Goal: Information Seeking & Learning: Find specific fact

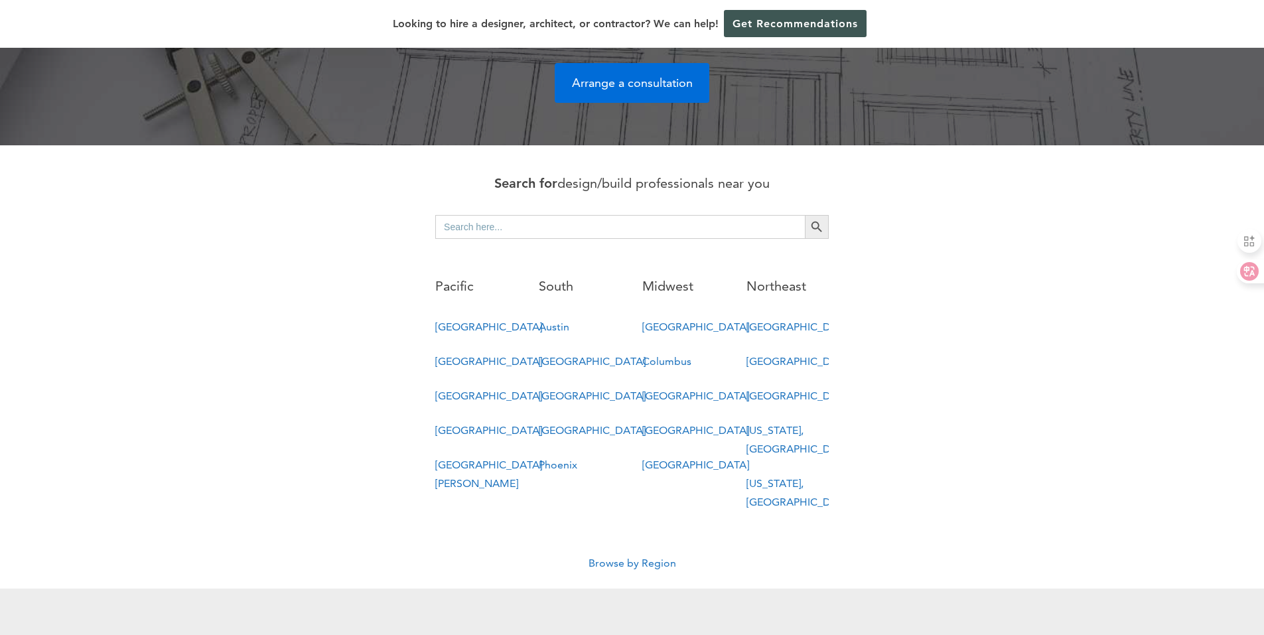
scroll to position [597, 0]
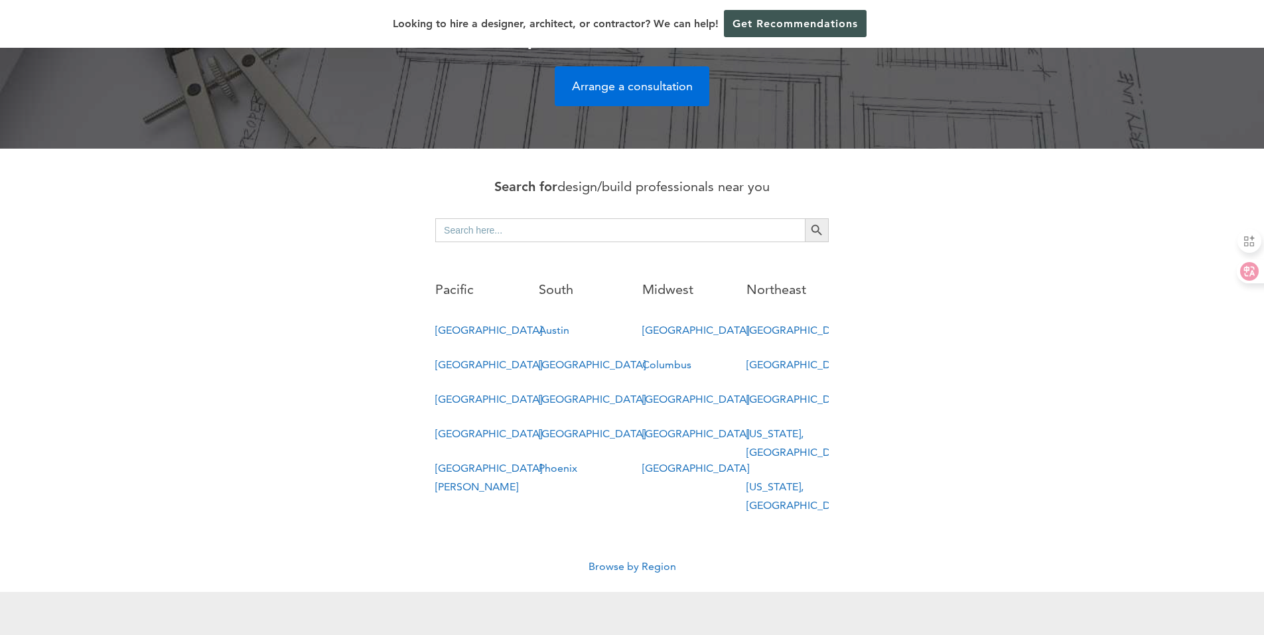
click at [549, 218] on input "Search for:" at bounding box center [619, 230] width 369 height 24
type input "salt lake"
click at [648, 560] on link "Browse by Region" at bounding box center [632, 566] width 88 height 13
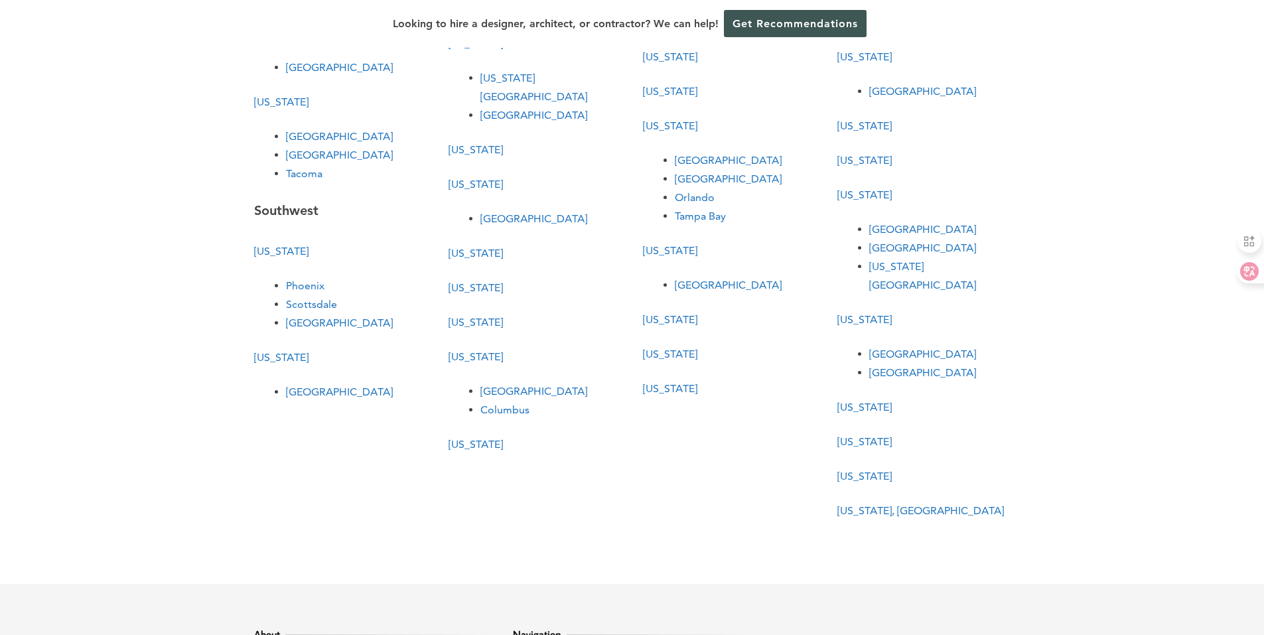
scroll to position [398, 0]
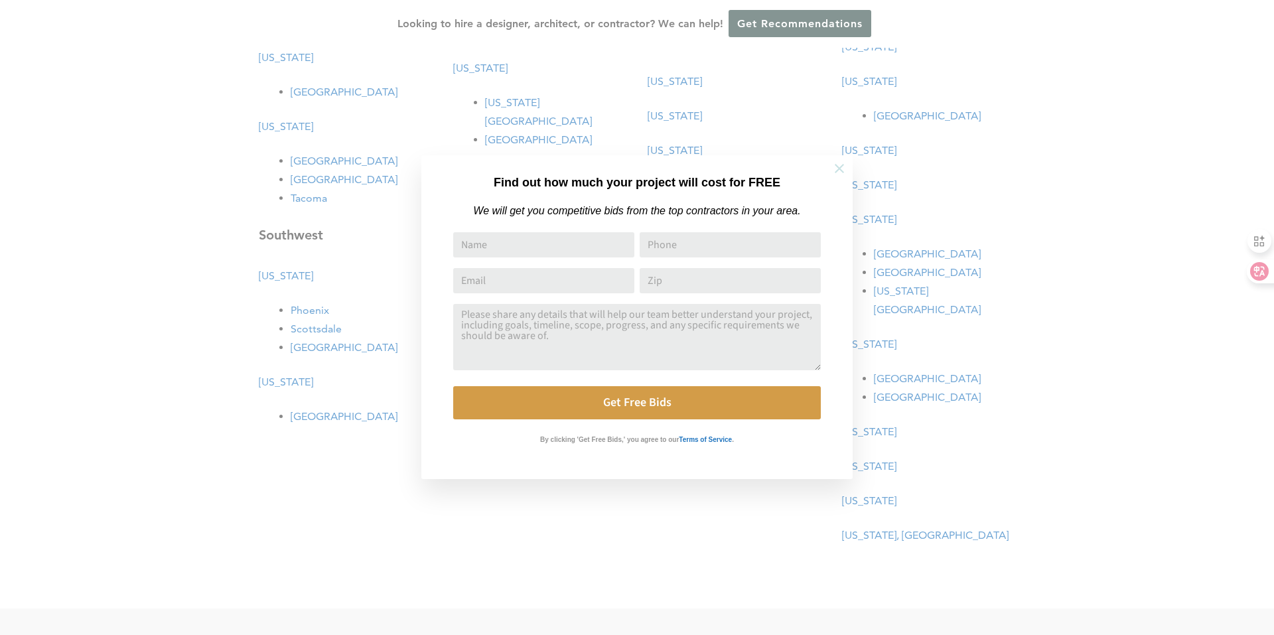
click at [838, 165] on icon at bounding box center [839, 168] width 15 height 15
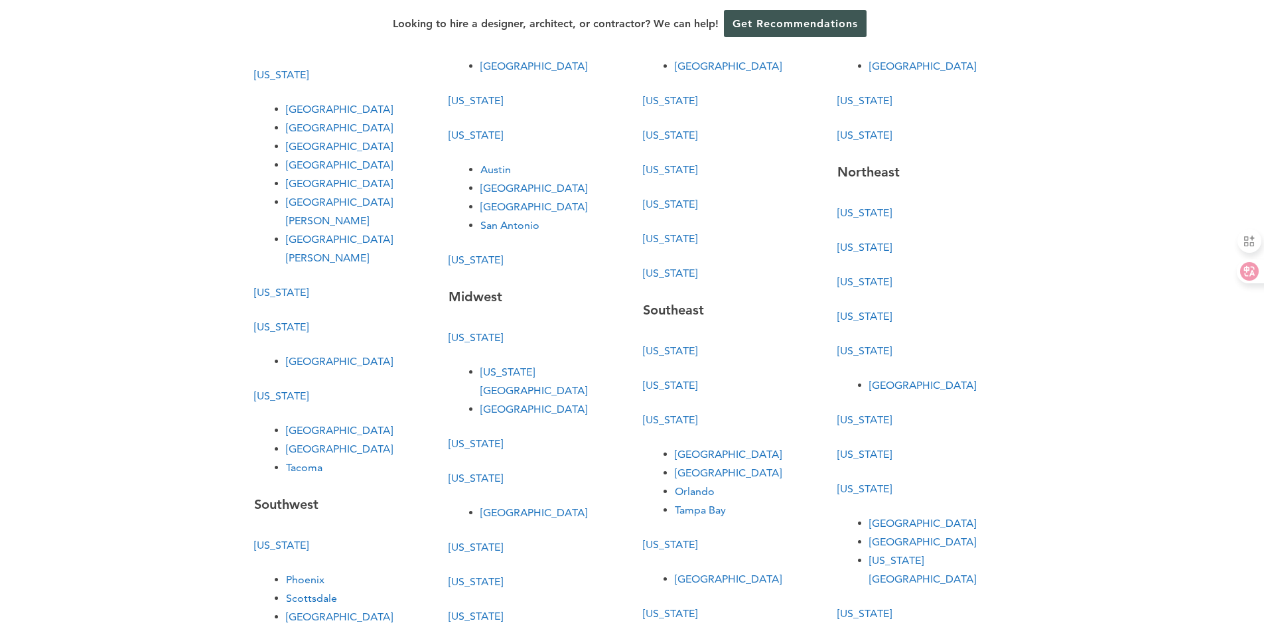
scroll to position [66, 0]
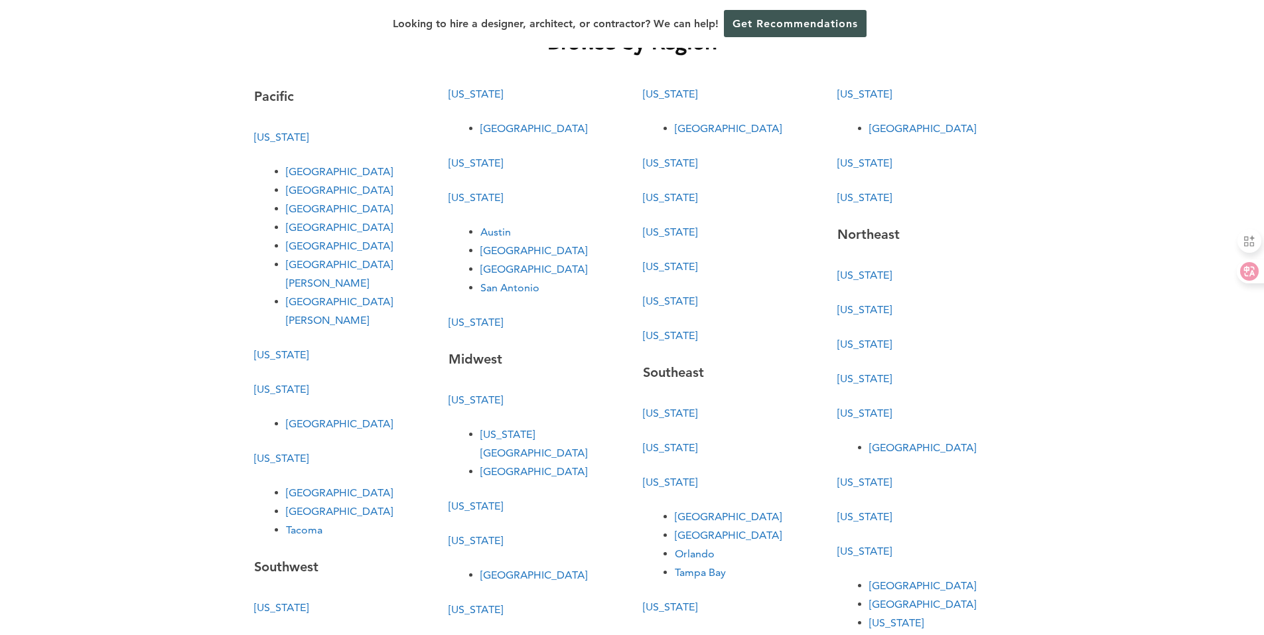
click at [462, 326] on link "[US_STATE]" at bounding box center [475, 322] width 54 height 13
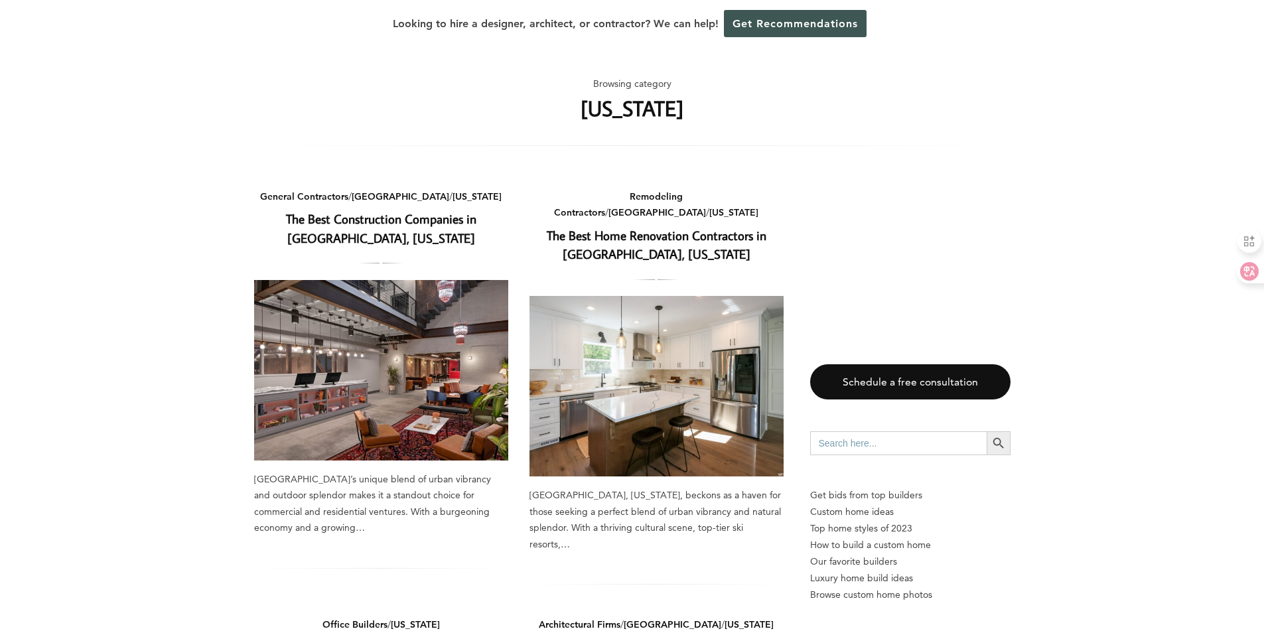
drag, startPoint x: 177, startPoint y: 320, endPoint x: 215, endPoint y: 119, distance: 205.2
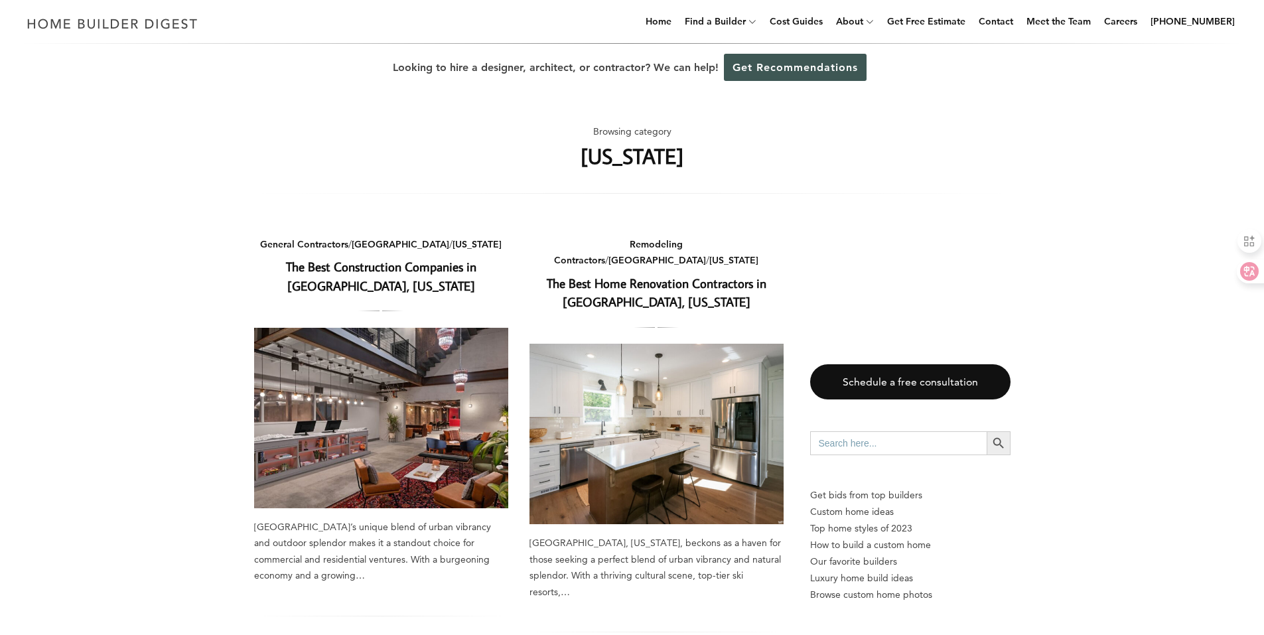
click at [399, 269] on link "The Best Construction Companies in Salt Lake City, Utah" at bounding box center [381, 276] width 190 height 36
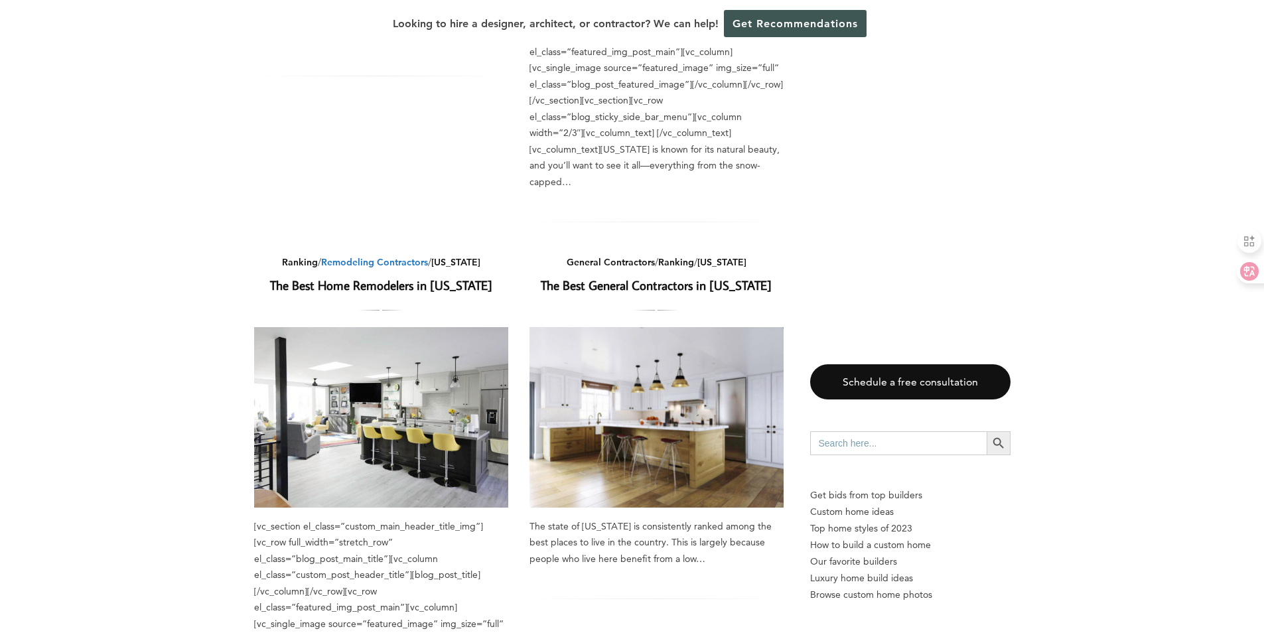
scroll to position [1791, 0]
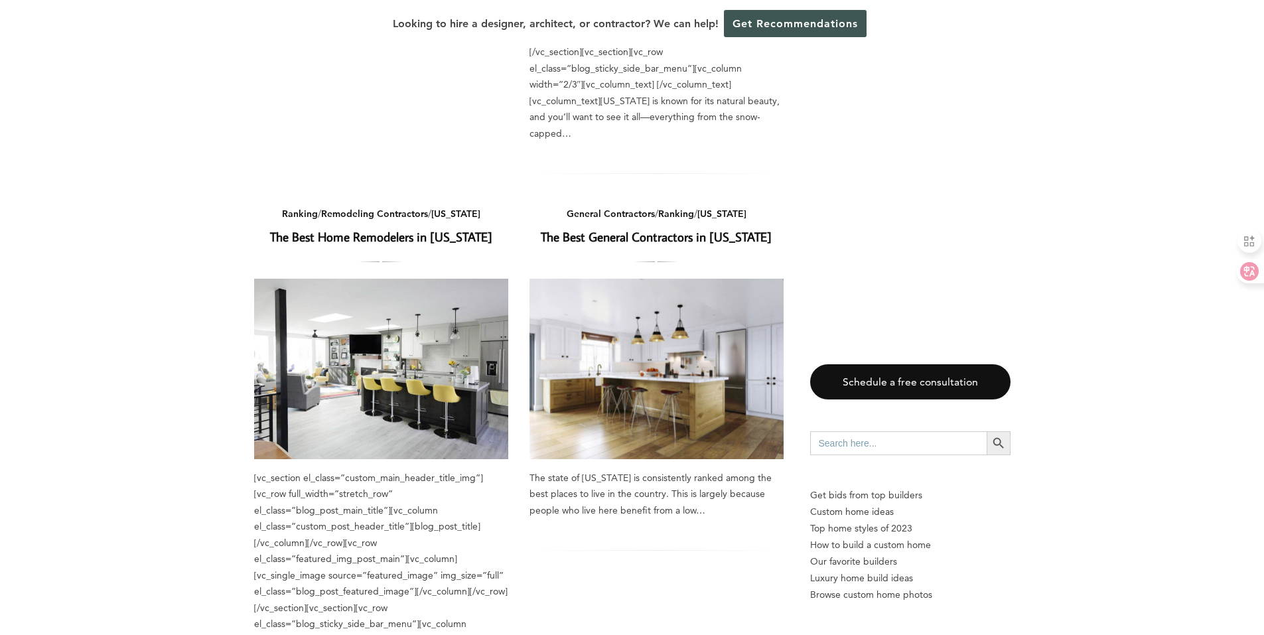
click at [659, 228] on link "The Best General Contractors in [US_STATE]" at bounding box center [656, 236] width 231 height 17
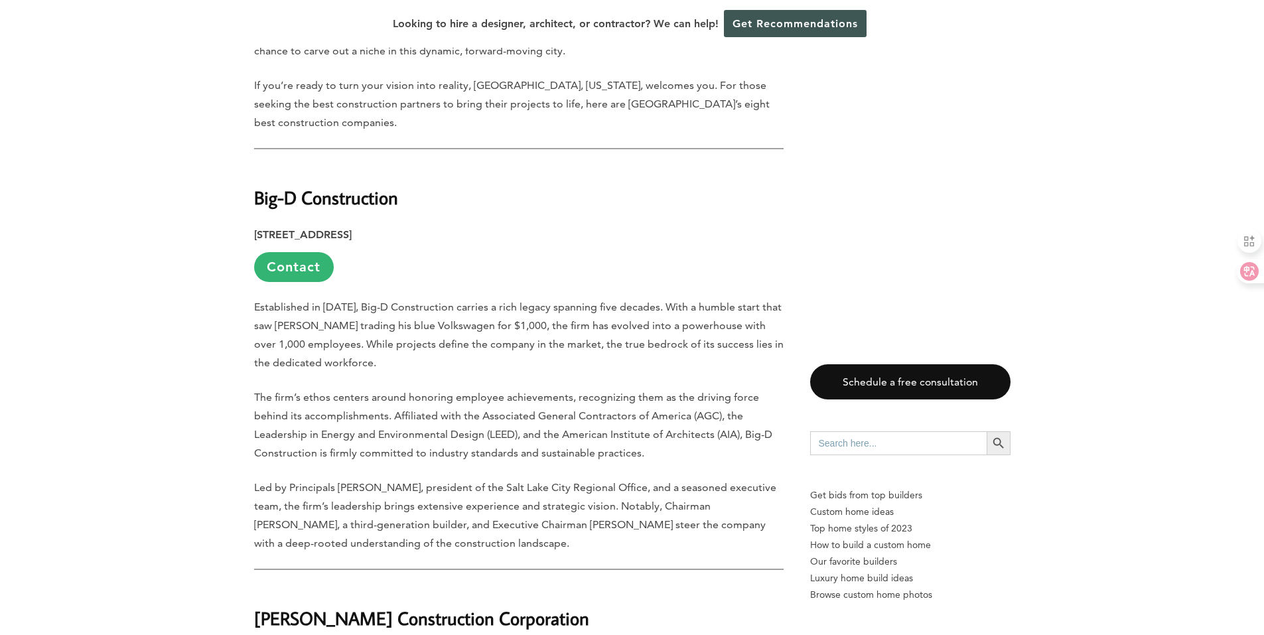
scroll to position [862, 0]
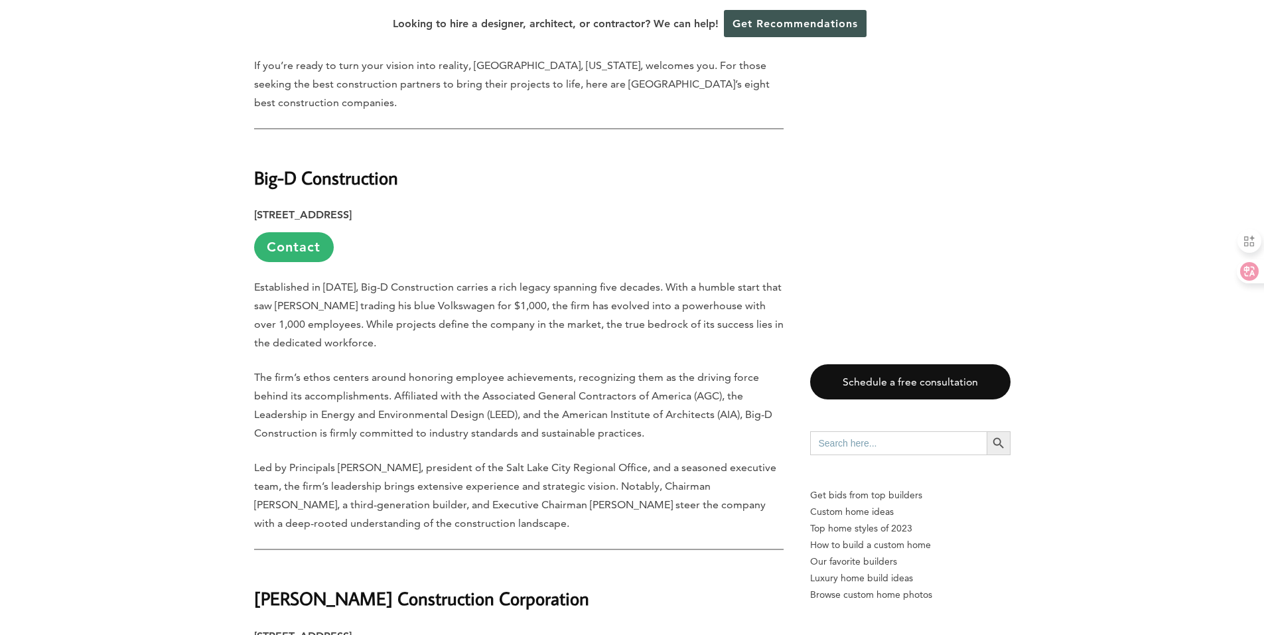
click at [297, 166] on strong "Big-D Construction" at bounding box center [326, 177] width 144 height 23
drag, startPoint x: 297, startPoint y: 127, endPoint x: 385, endPoint y: 145, distance: 89.2
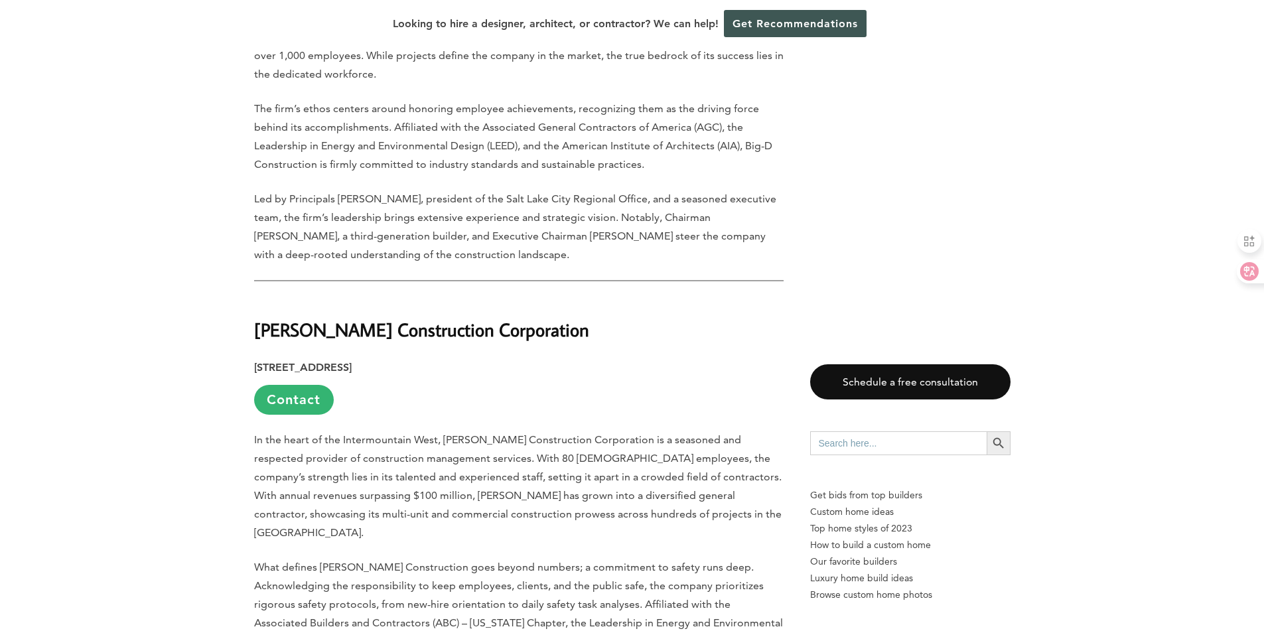
scroll to position [1260, 0]
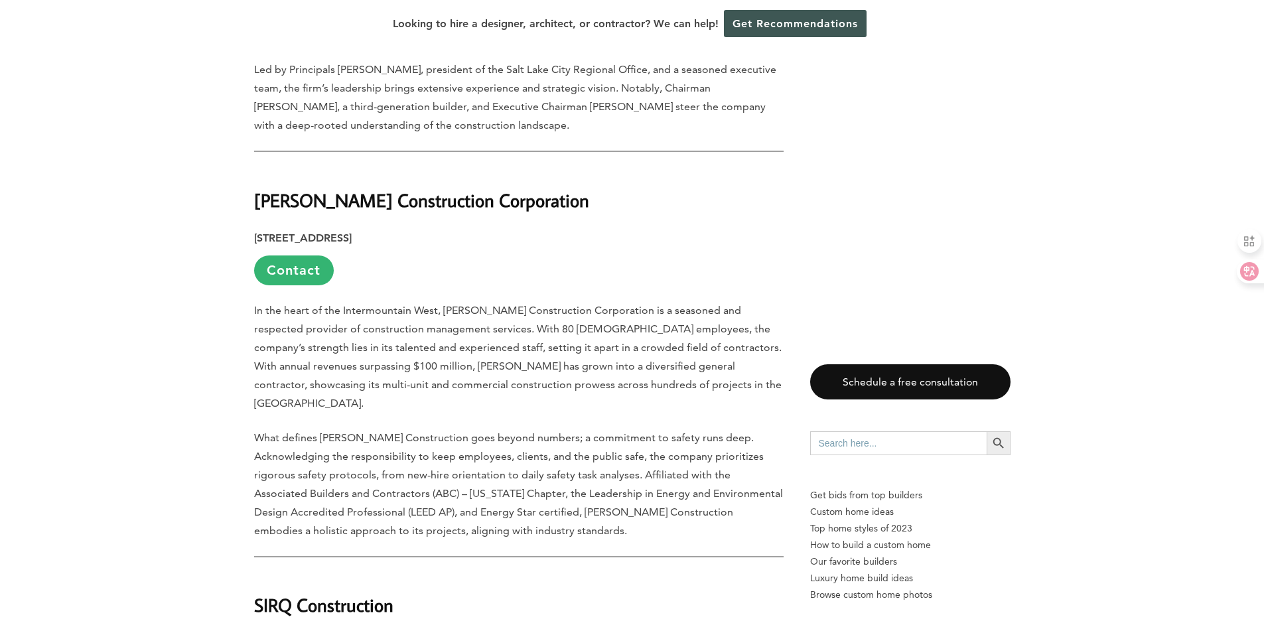
click at [307, 188] on strong "Kier Construction Corporation" at bounding box center [421, 199] width 335 height 23
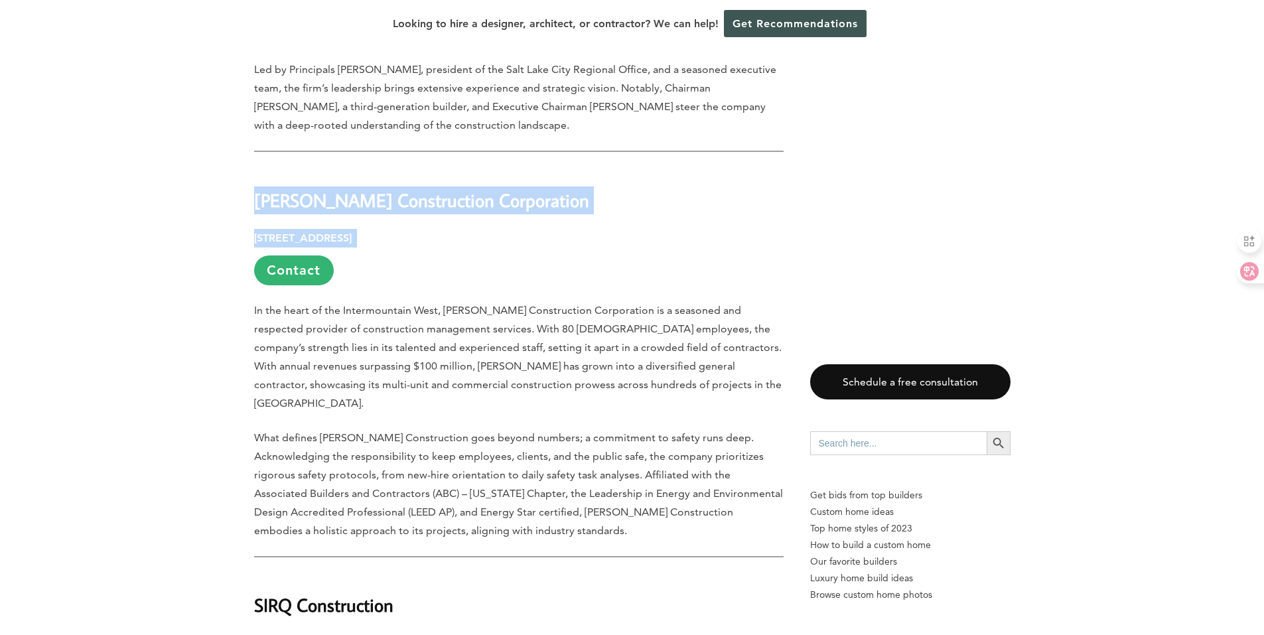
drag, startPoint x: 307, startPoint y: 156, endPoint x: 396, endPoint y: 190, distance: 95.3
click at [395, 188] on strong "Kier Construction Corporation" at bounding box center [421, 199] width 335 height 23
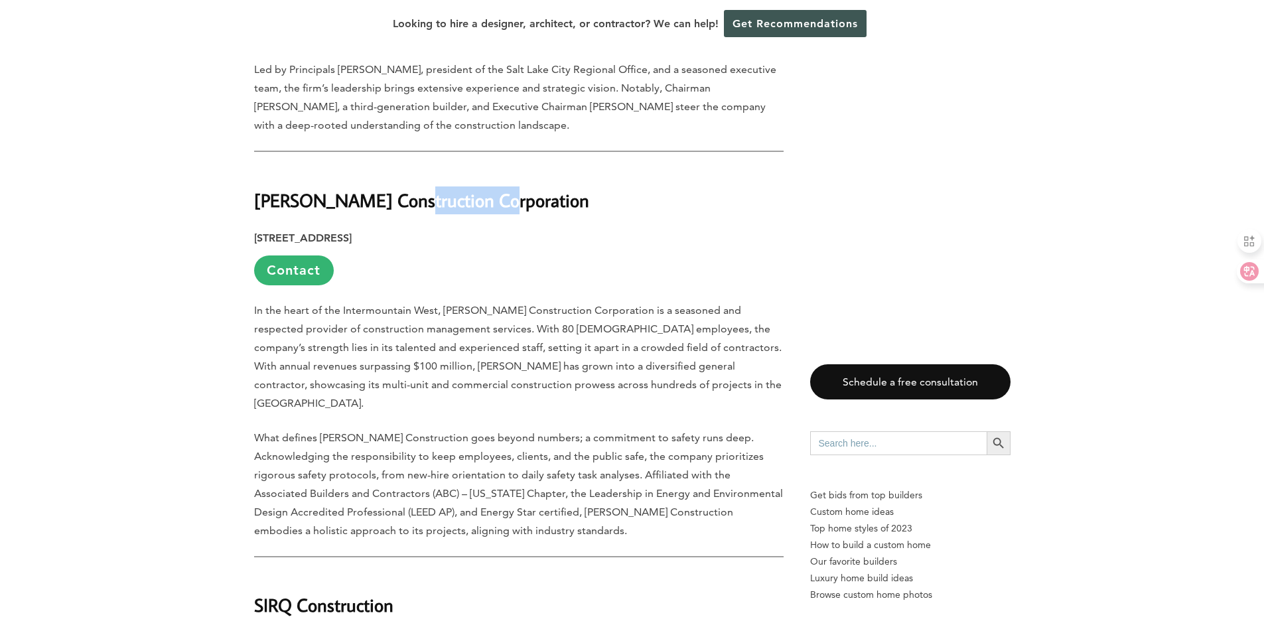
click at [395, 188] on strong "Kier Construction Corporation" at bounding box center [421, 199] width 335 height 23
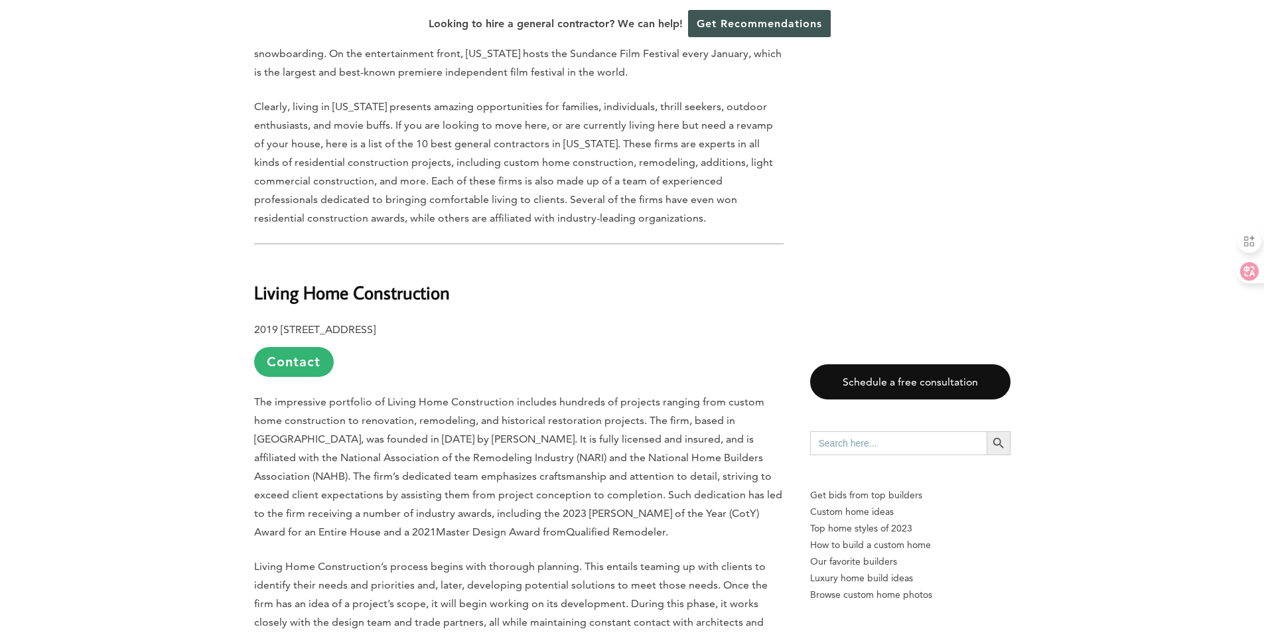
scroll to position [862, 0]
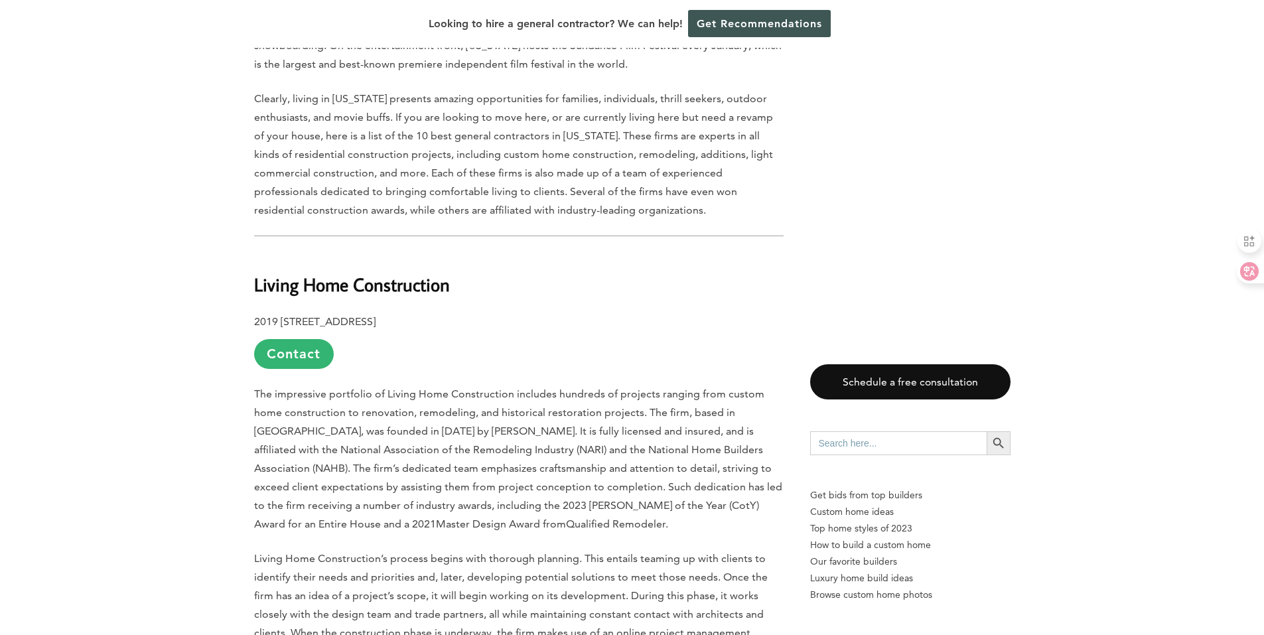
click at [335, 289] on b "Living Home Construction" at bounding box center [352, 284] width 196 height 23
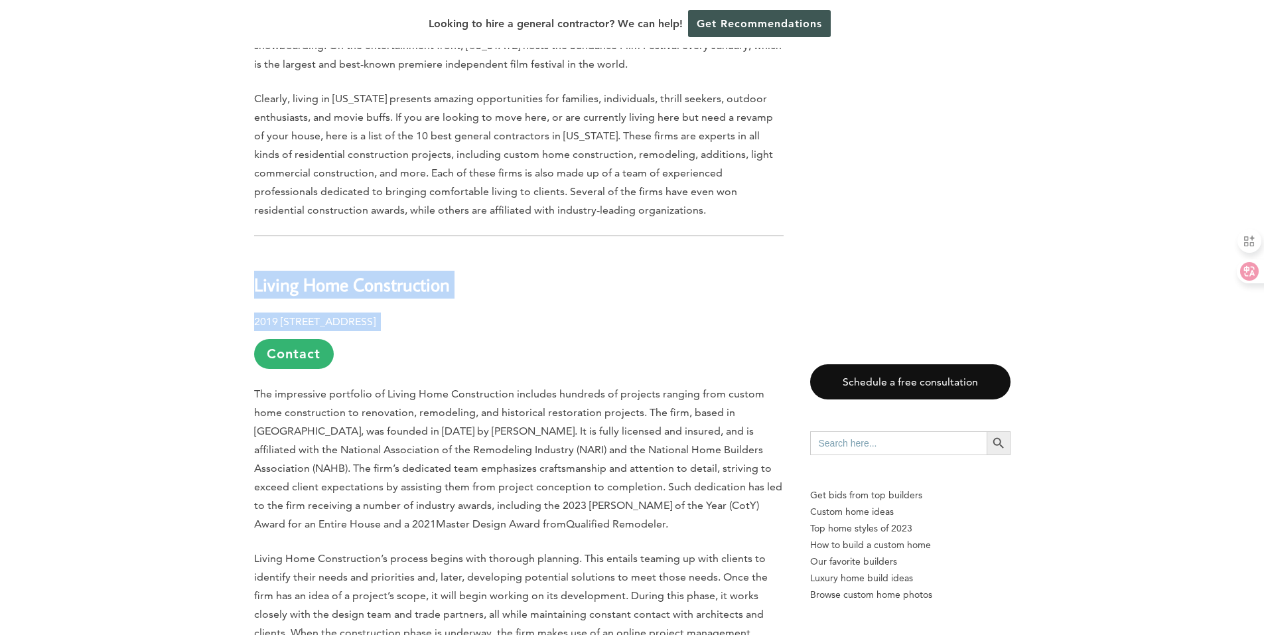
drag, startPoint x: 335, startPoint y: 289, endPoint x: 369, endPoint y: 308, distance: 39.8
copy div "Living Home Construction 2019 [STREET_ADDRESS]"
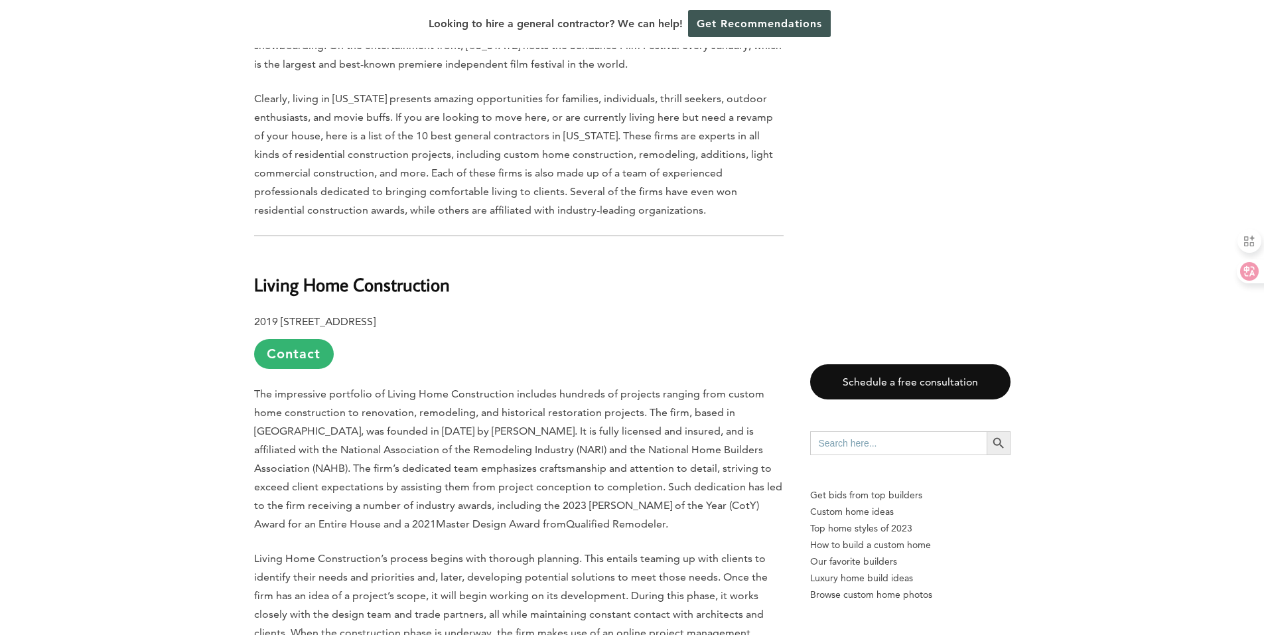
click at [590, 212] on p "Clearly, living in [US_STATE] presents amazing opportunities for families, indi…" at bounding box center [518, 155] width 529 height 130
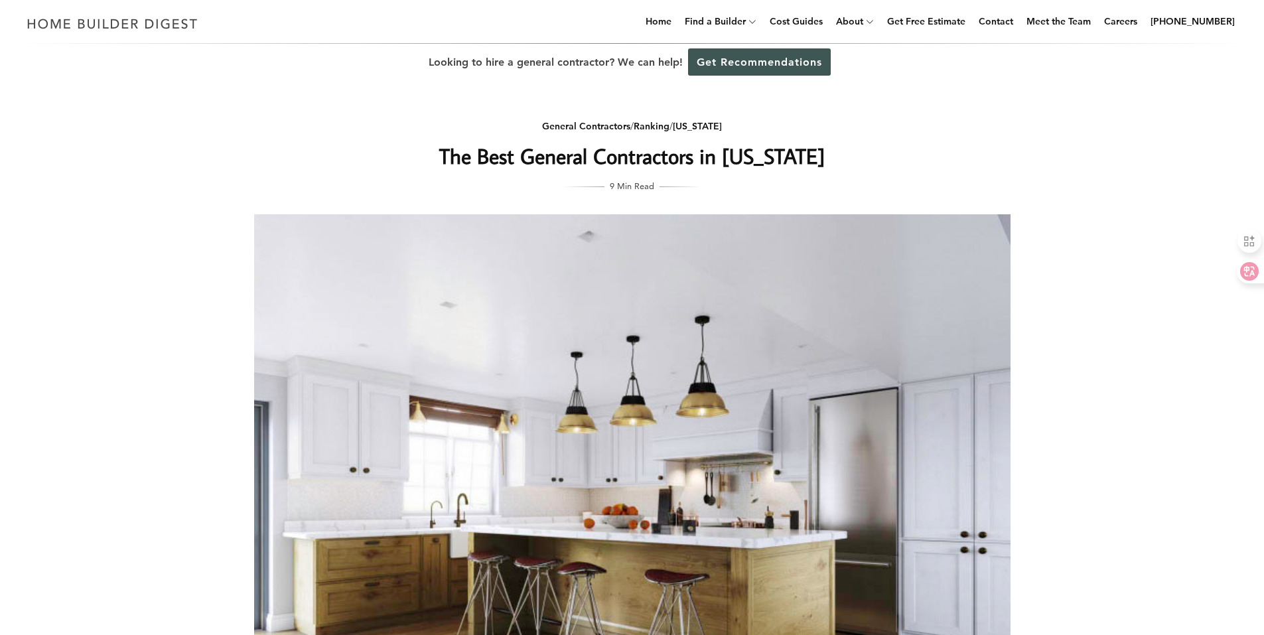
scroll to position [0, 0]
